Goal: Task Accomplishment & Management: Use online tool/utility

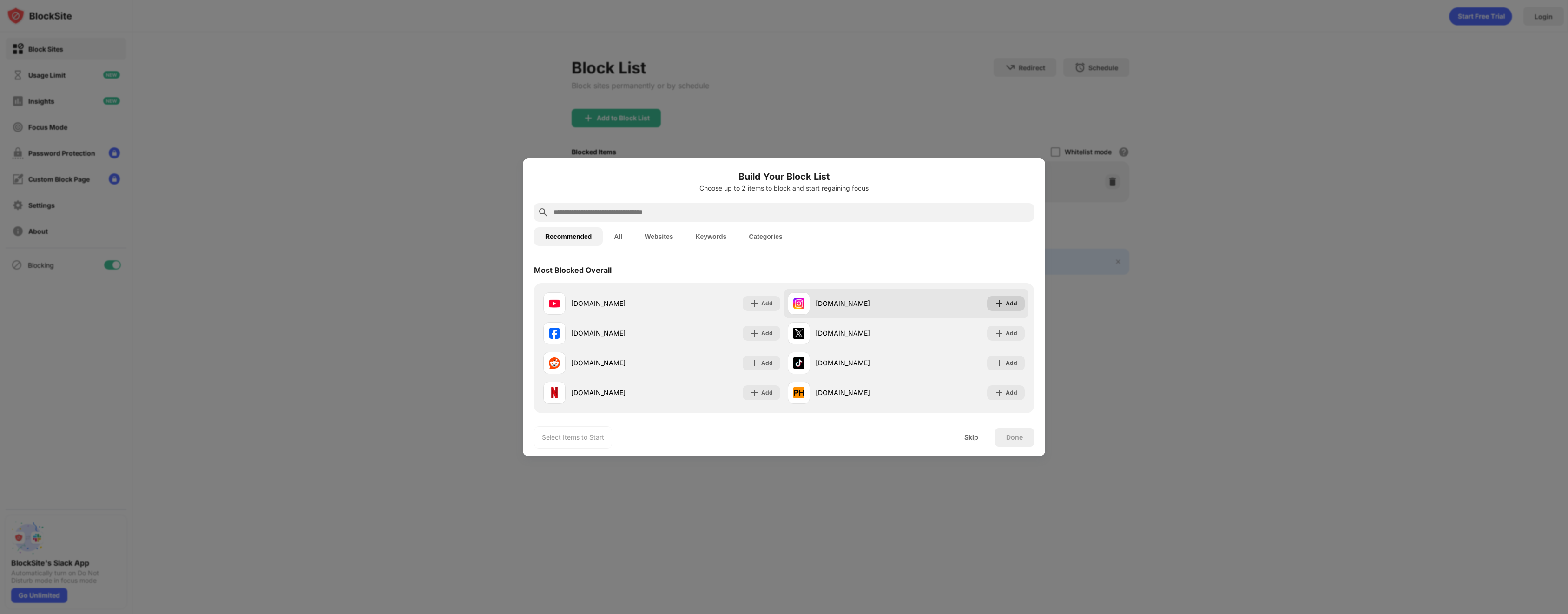
click at [1006, 301] on div "Add" at bounding box center [1011, 303] width 11 height 9
click at [1009, 437] on div "Done" at bounding box center [1015, 437] width 17 height 7
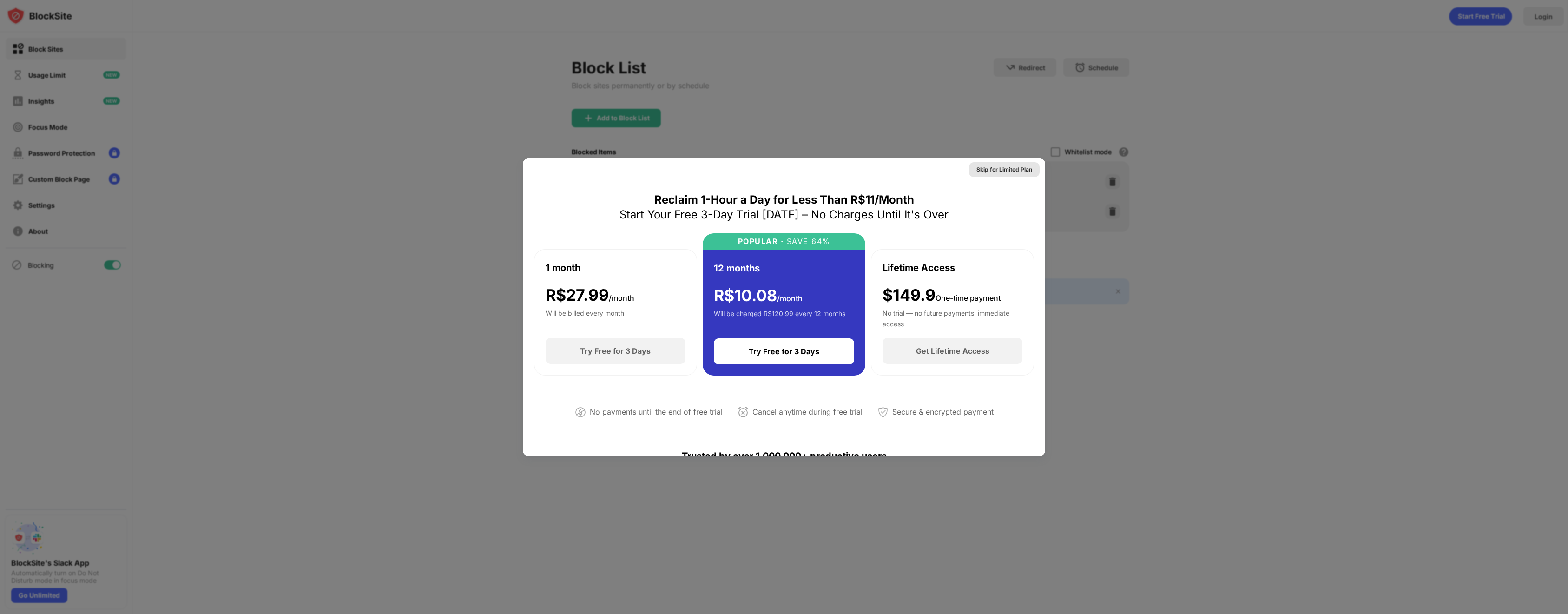
click at [1016, 173] on div "Skip for Limited Plan" at bounding box center [1005, 170] width 56 height 9
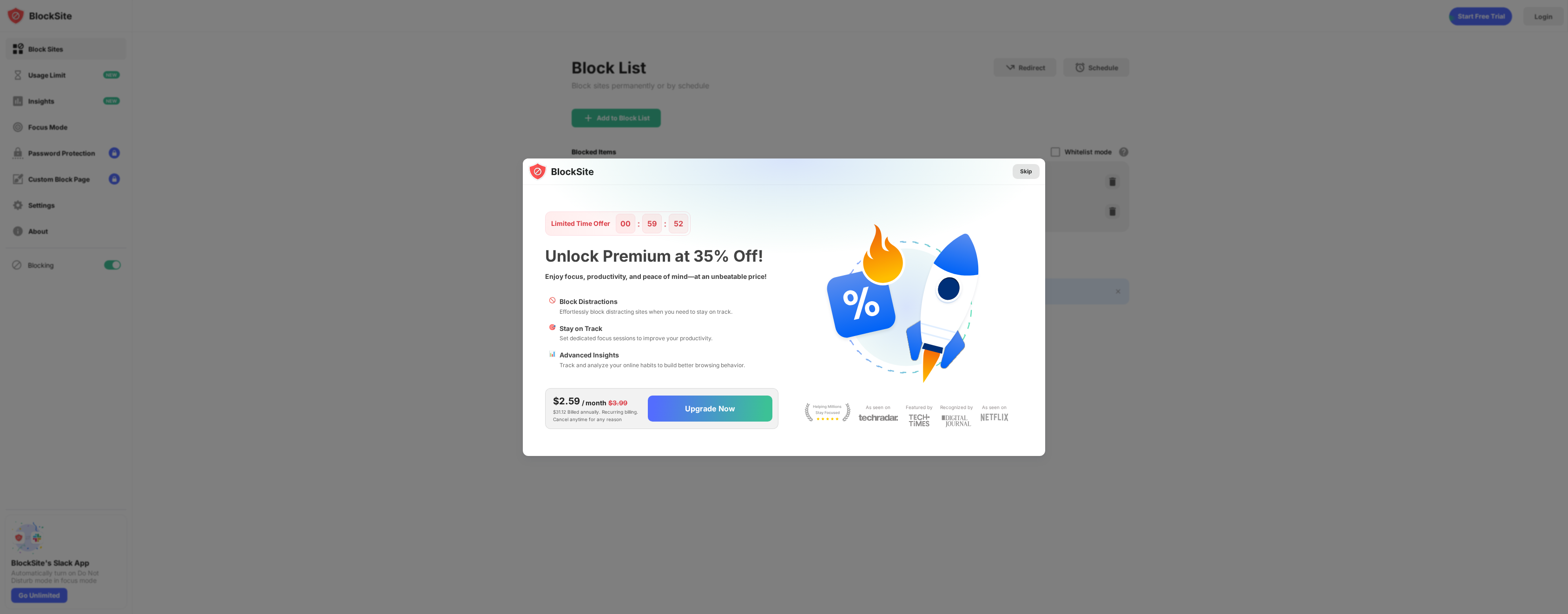
click at [1028, 172] on div "Skip" at bounding box center [1026, 172] width 12 height 9
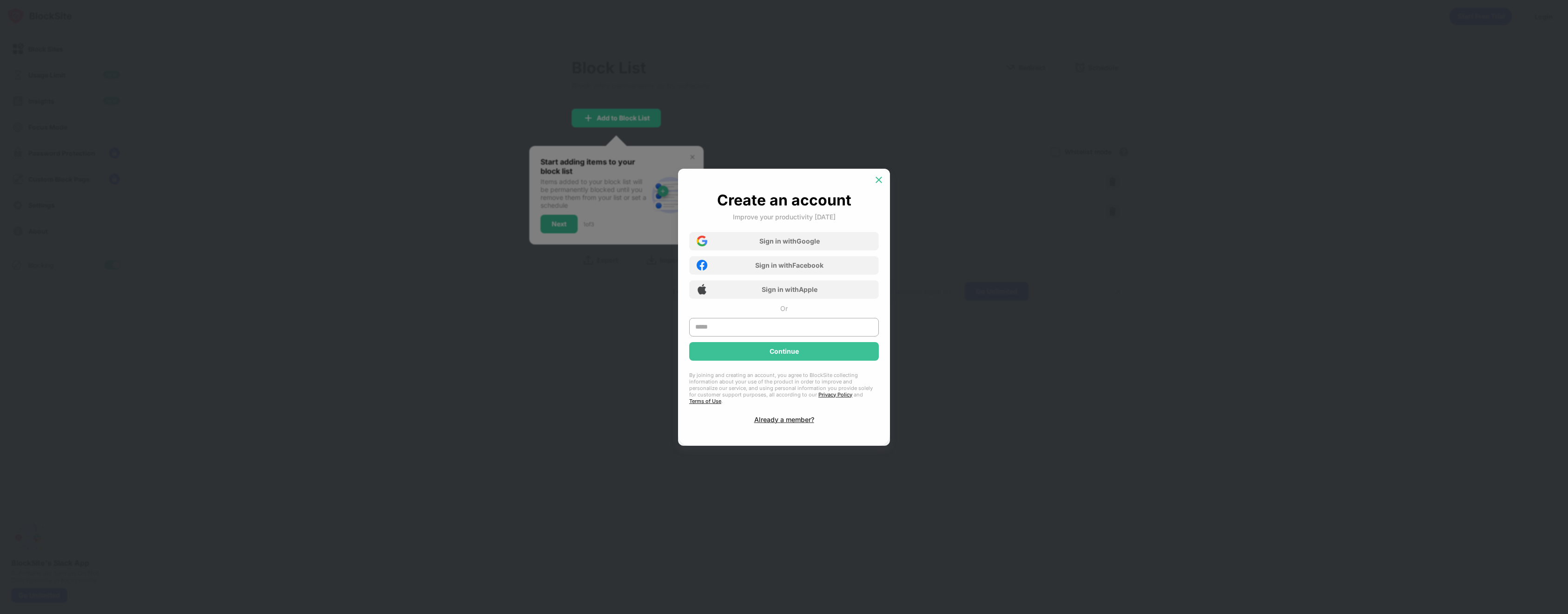
click at [878, 182] on img at bounding box center [879, 180] width 9 height 9
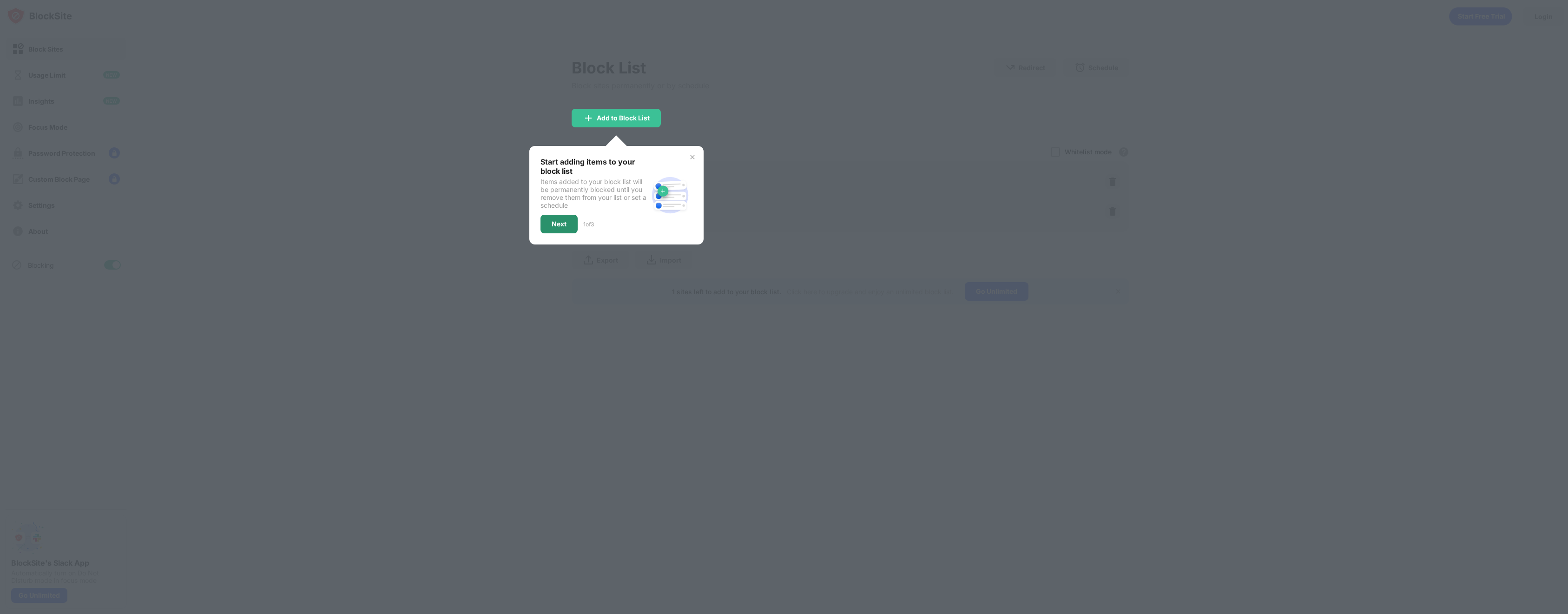
click at [291, 117] on div at bounding box center [784, 307] width 1568 height 614
click at [352, 169] on div at bounding box center [784, 307] width 1568 height 614
click at [697, 159] on div "Start adding items to your block list Items added to your block list will be pe…" at bounding box center [617, 195] width 174 height 99
click at [693, 157] on img at bounding box center [692, 157] width 7 height 7
